Goal: Navigation & Orientation: Understand site structure

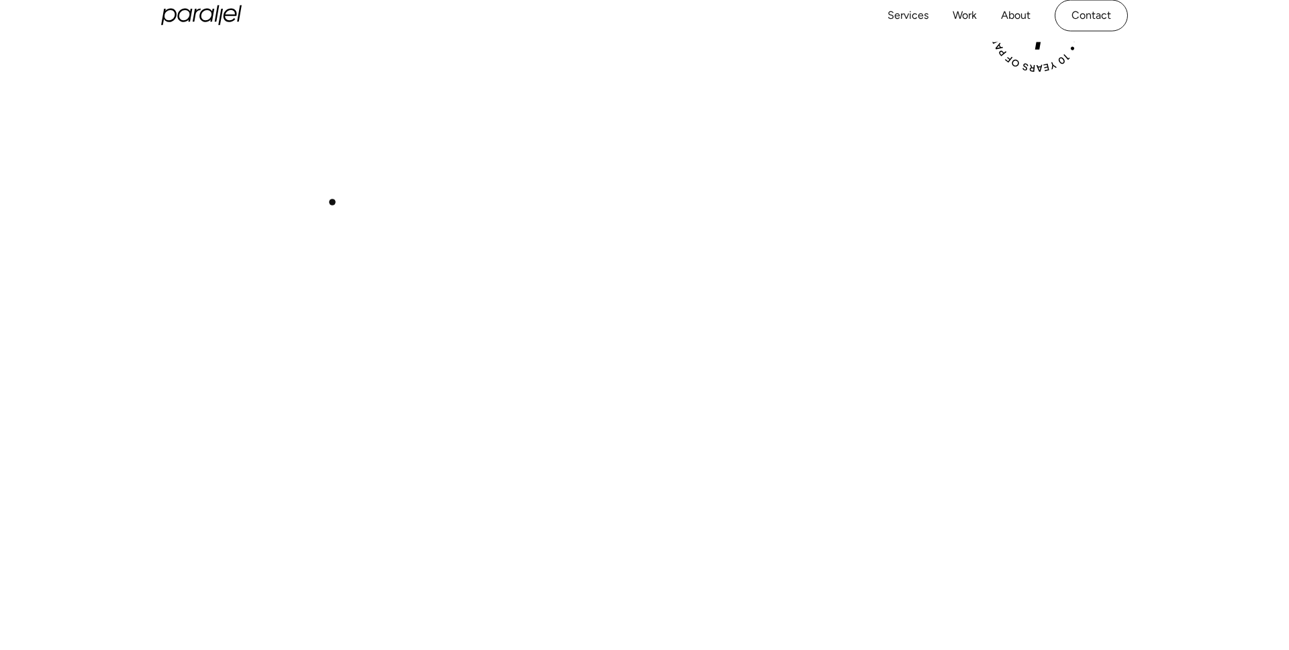
scroll to position [454, 0]
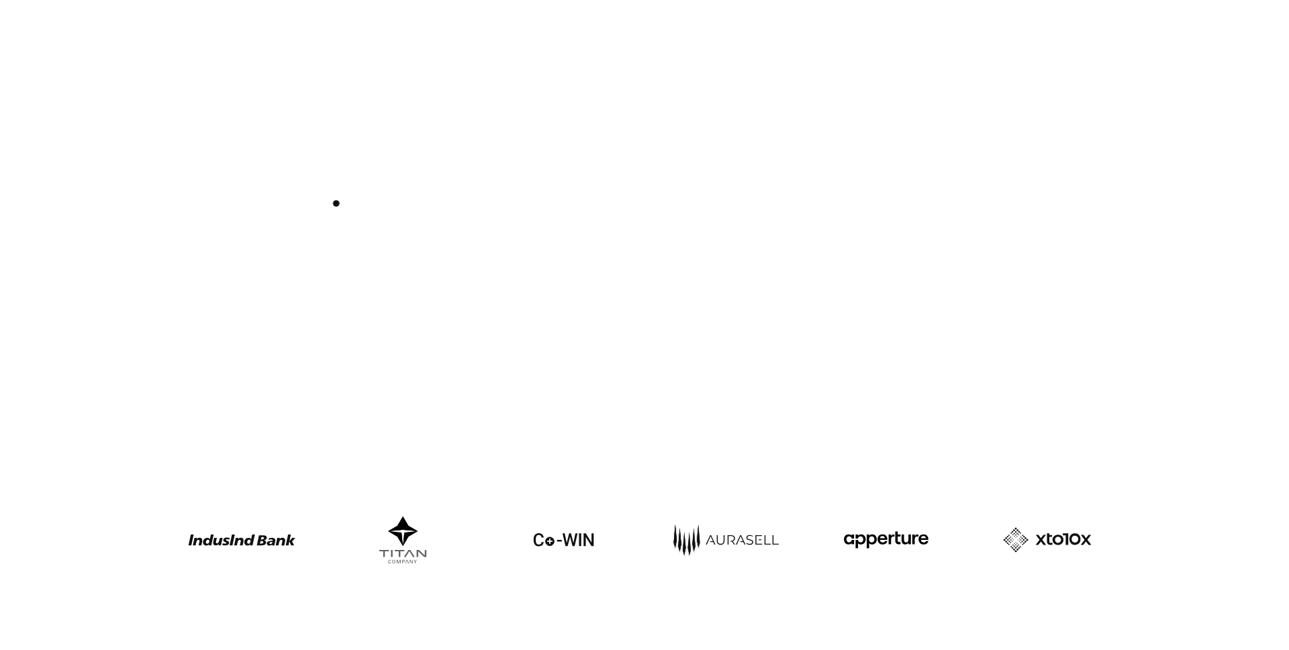
click at [336, 203] on div "Play with Sound" at bounding box center [644, 169] width 967 height 544
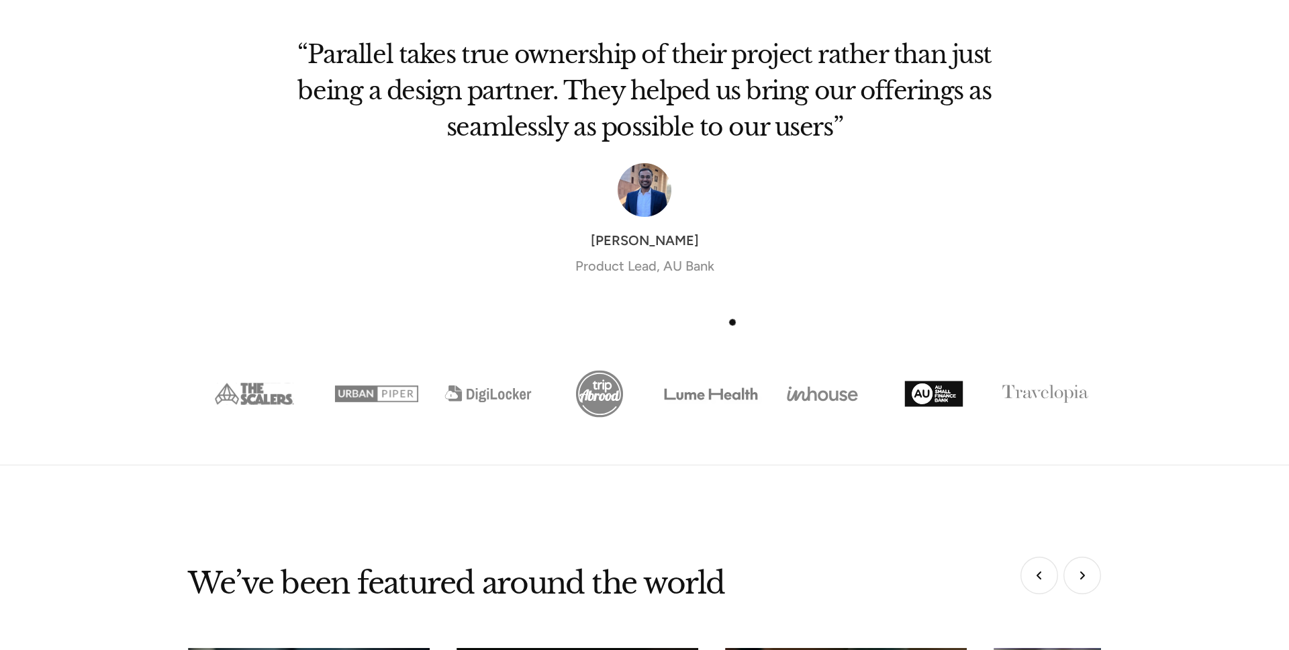
scroll to position [4470, 0]
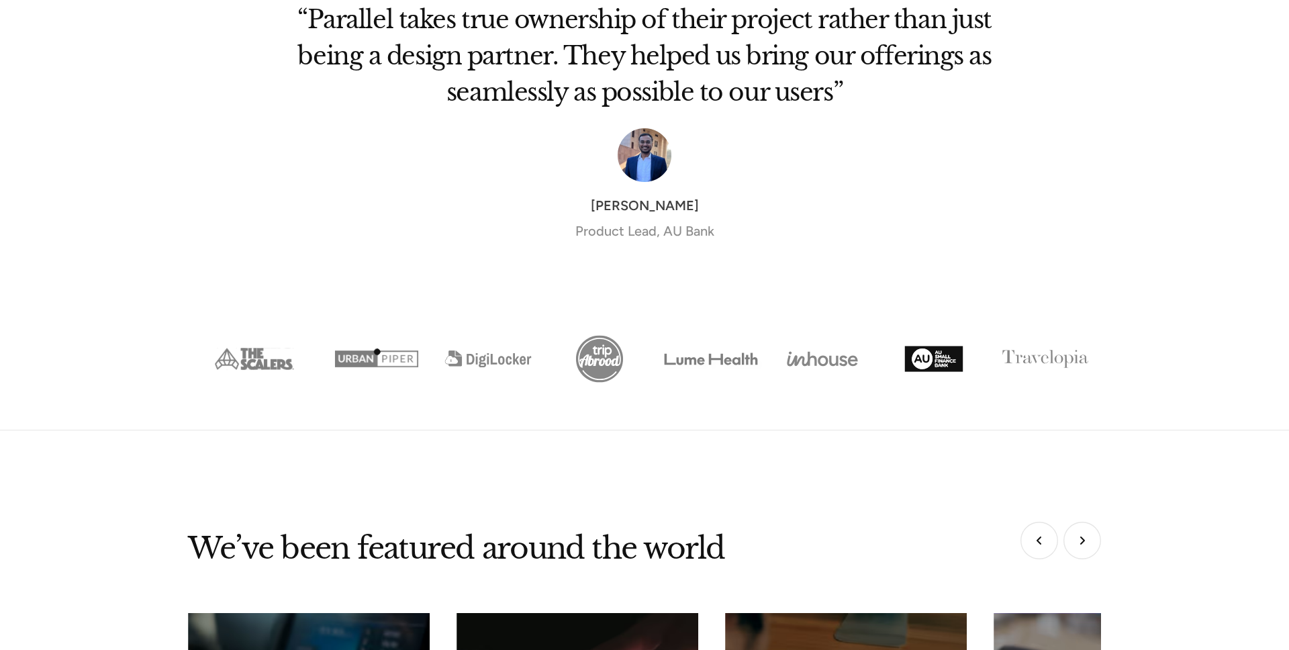
click at [377, 352] on img "Show slide 2 of 8" at bounding box center [376, 359] width 111 height 56
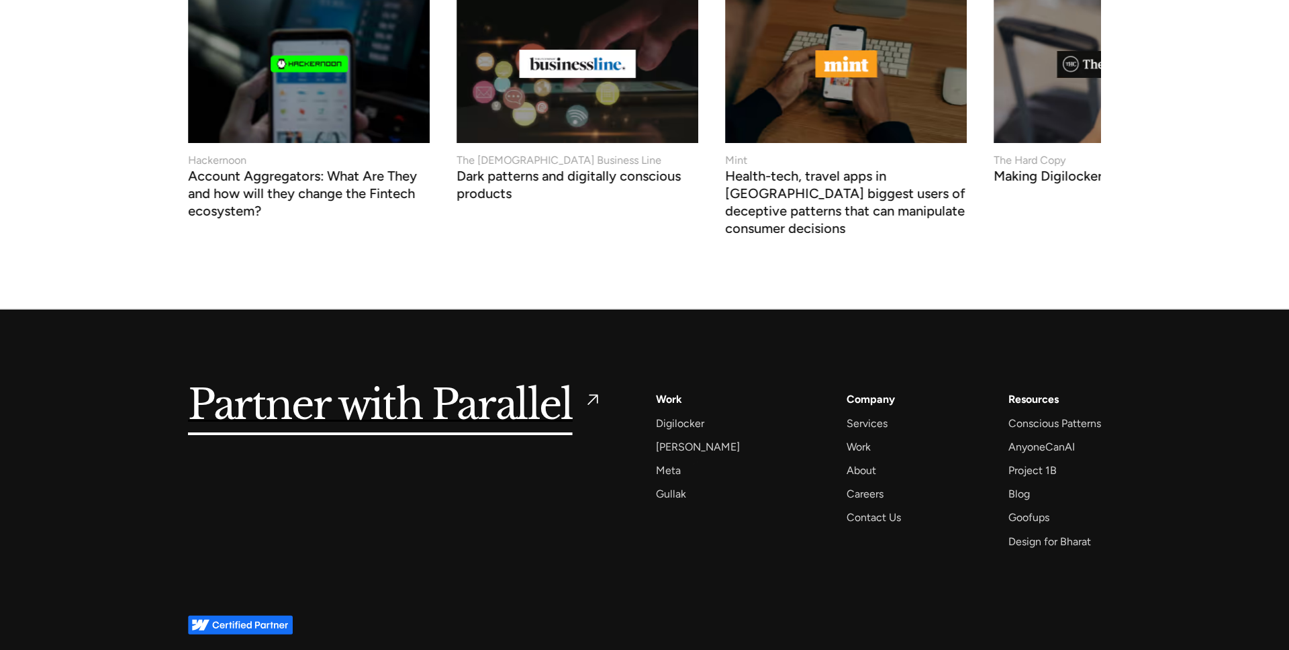
scroll to position [5121, 0]
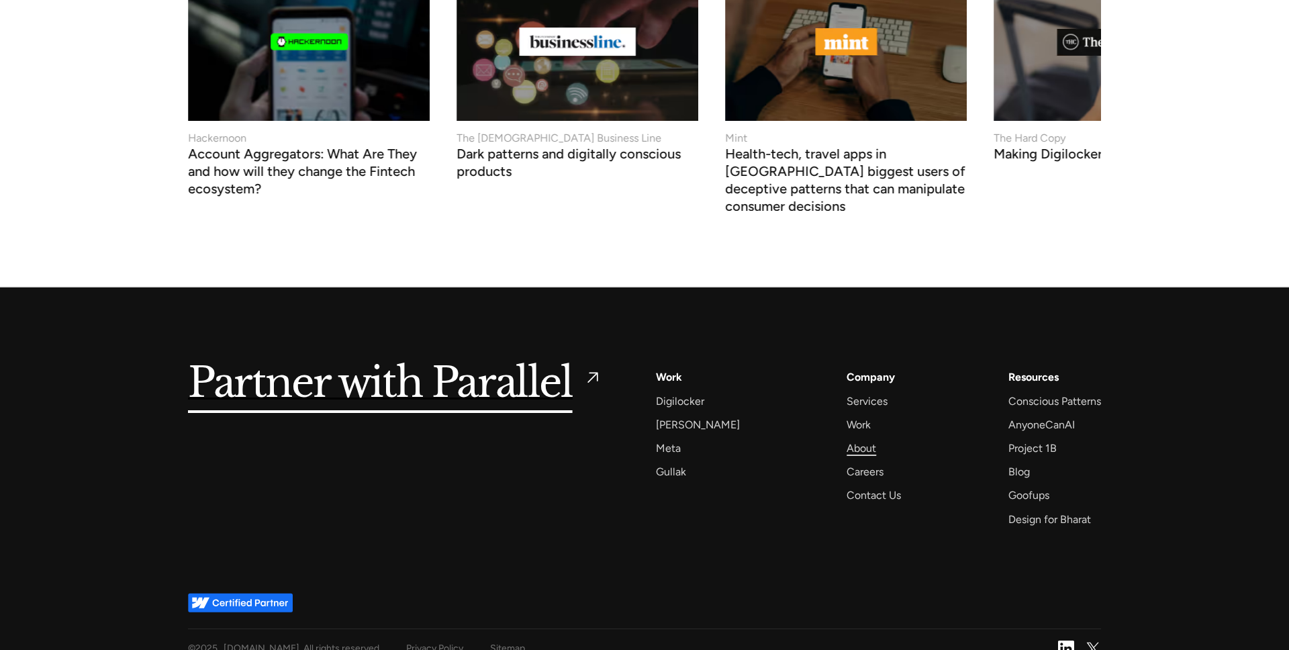
click at [851, 439] on div "About" at bounding box center [862, 448] width 30 height 18
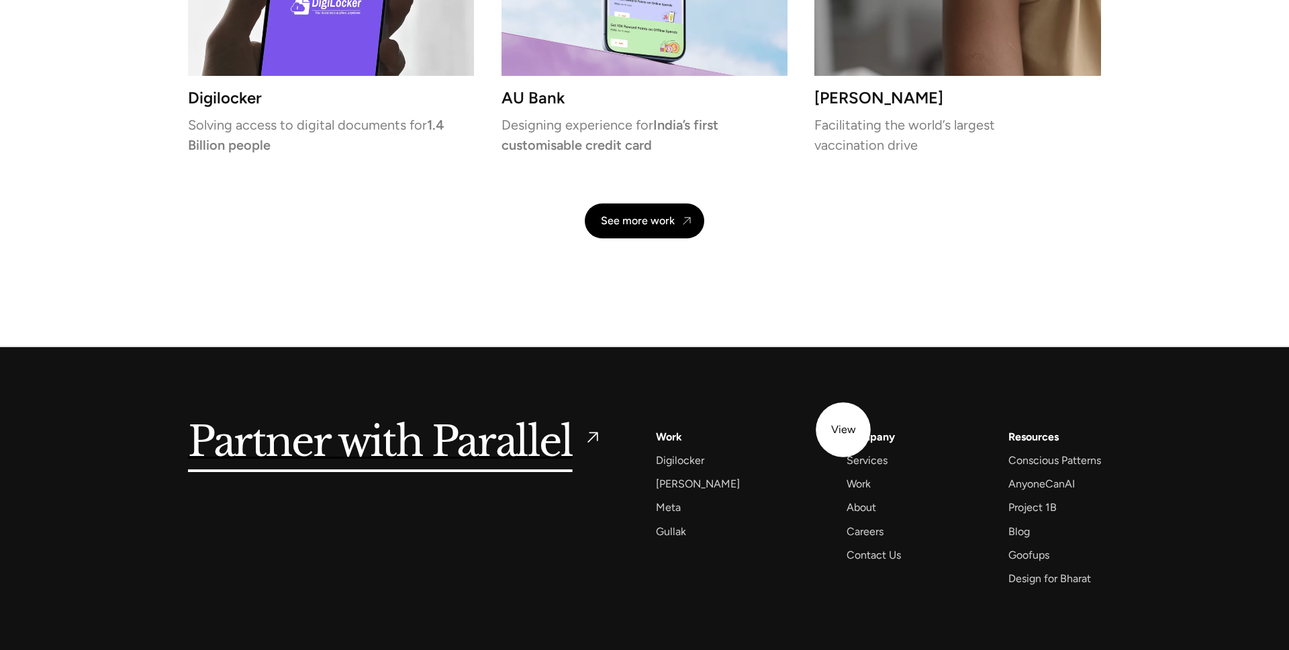
scroll to position [3208, 0]
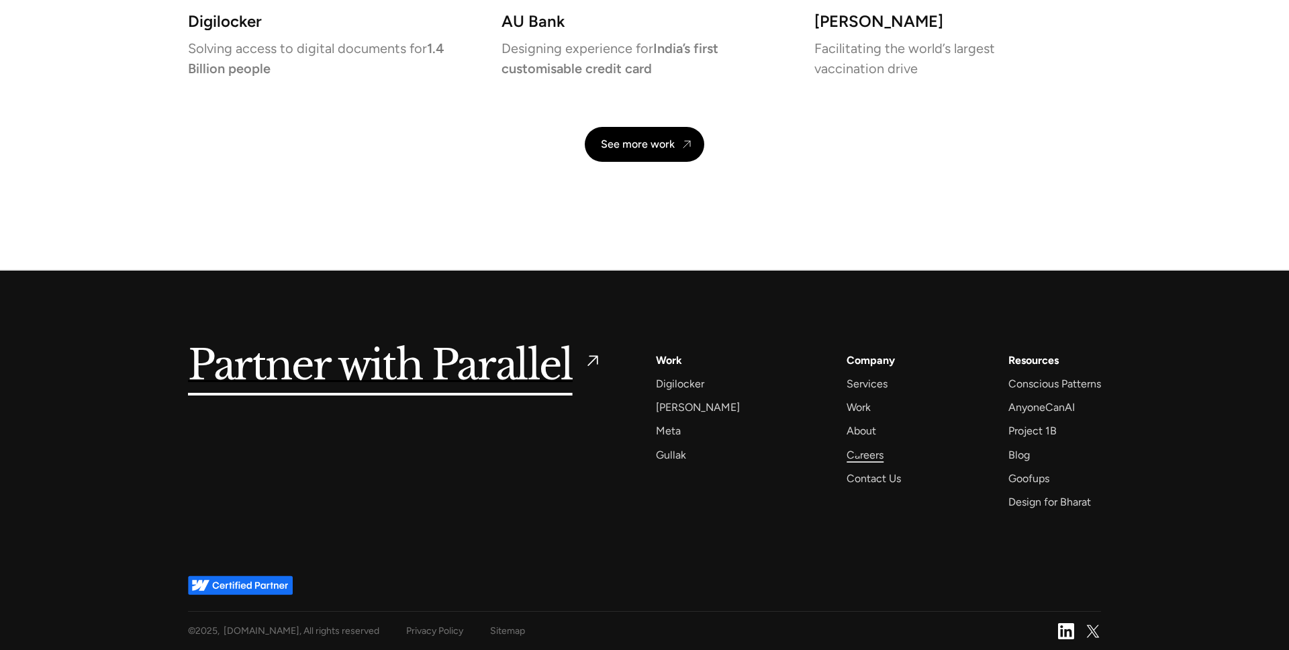
click at [858, 454] on div "Careers" at bounding box center [865, 455] width 37 height 18
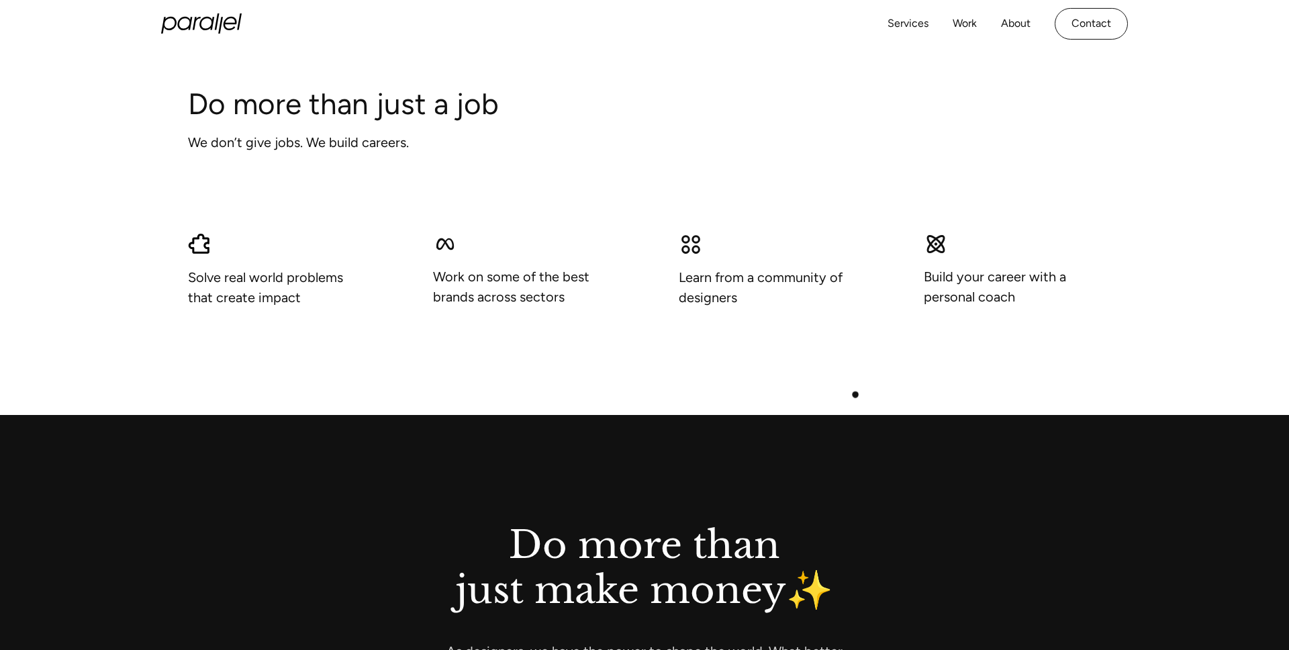
scroll to position [1116, 0]
